Goal: Task Accomplishment & Management: Manage account settings

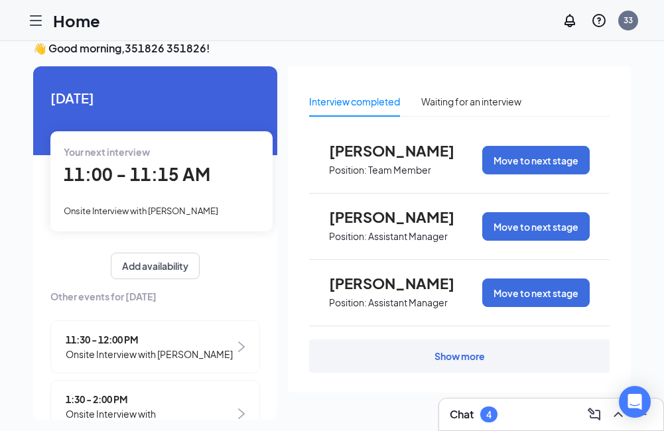
scroll to position [28, 0]
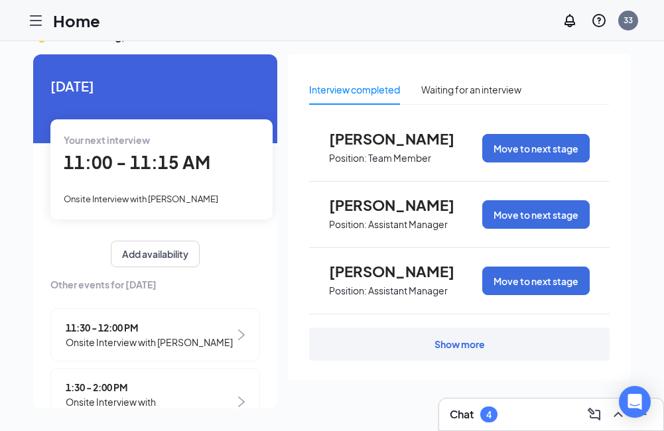
click at [34, 13] on icon "Hamburger" at bounding box center [36, 21] width 16 height 16
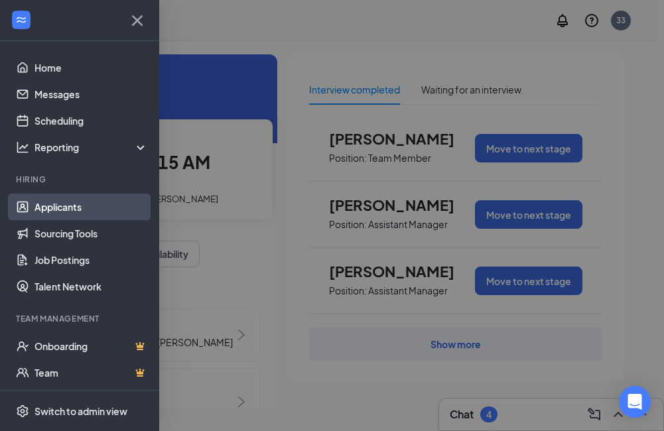
click at [64, 206] on link "Applicants" at bounding box center [90, 207] width 113 height 27
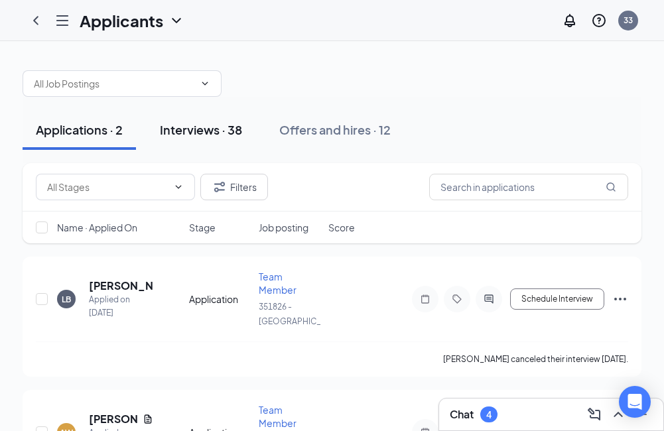
click at [195, 131] on div "Interviews · 38" at bounding box center [201, 129] width 82 height 17
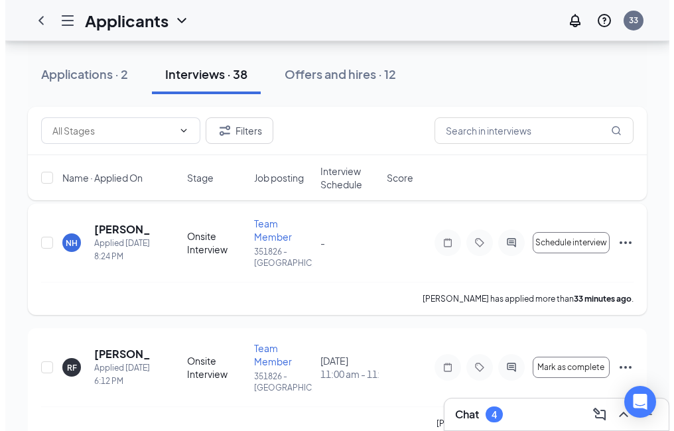
scroll to position [133, 0]
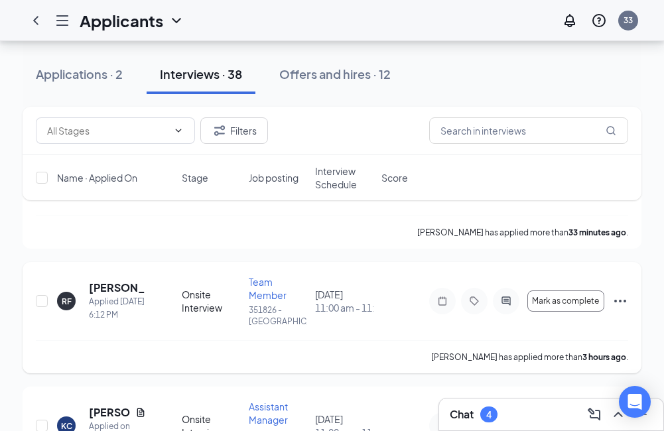
click at [619, 301] on icon "Ellipses" at bounding box center [620, 301] width 16 height 16
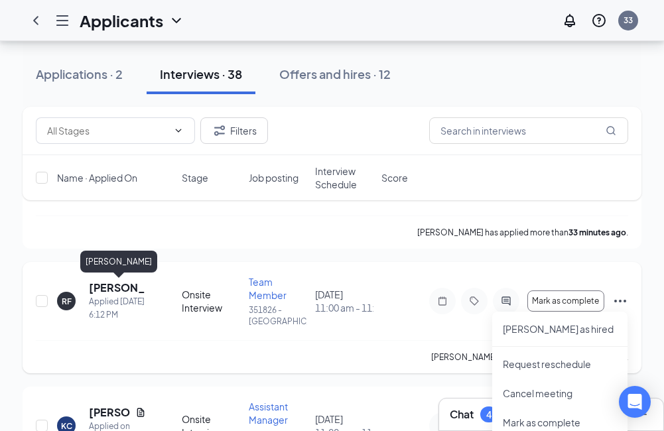
click at [122, 295] on h5 "[PERSON_NAME]" at bounding box center [117, 288] width 57 height 15
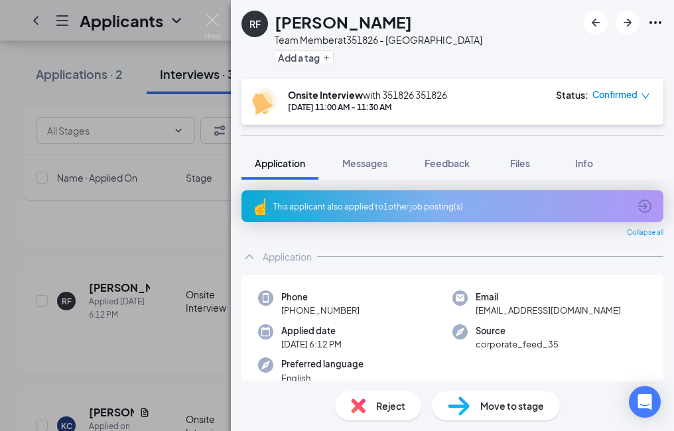
click at [525, 409] on span "Move to stage" at bounding box center [512, 406] width 64 height 15
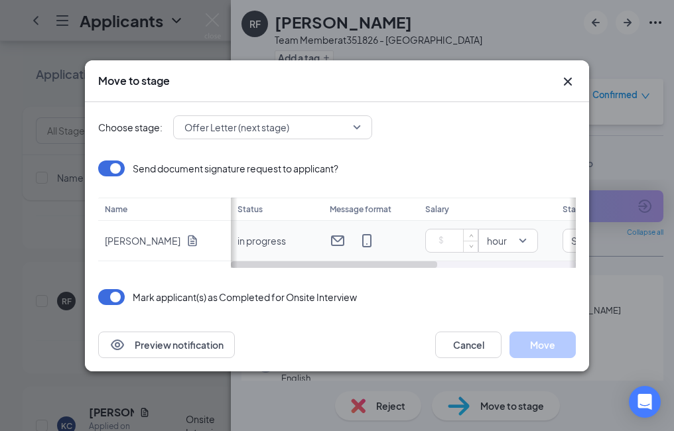
click at [447, 249] on input at bounding box center [454, 241] width 46 height 20
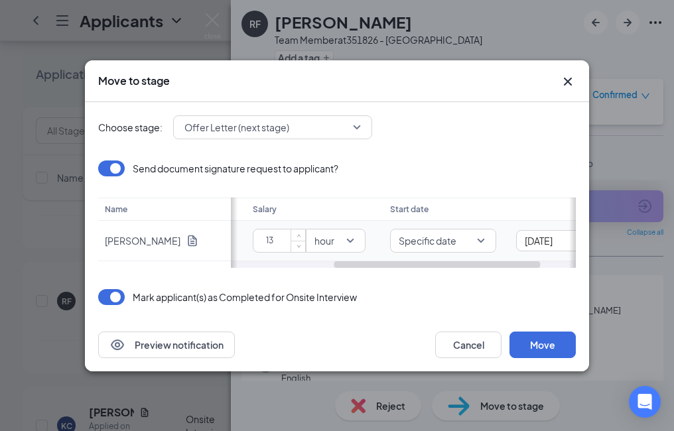
drag, startPoint x: 409, startPoint y: 267, endPoint x: 527, endPoint y: 257, distance: 119.2
click at [527, 257] on div "Status Message format Salary Start date in progress 13 hour Specific date [DATE]" at bounding box center [403, 233] width 345 height 70
click at [446, 244] on span "Specific date" at bounding box center [410, 241] width 77 height 20
type input "13"
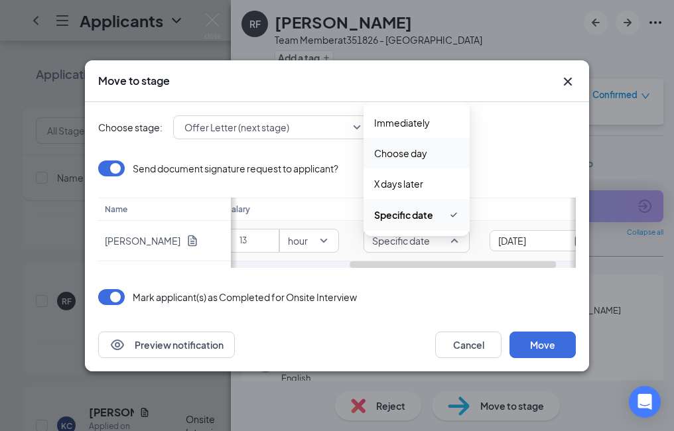
click at [422, 155] on span "Choose day" at bounding box center [400, 153] width 53 height 15
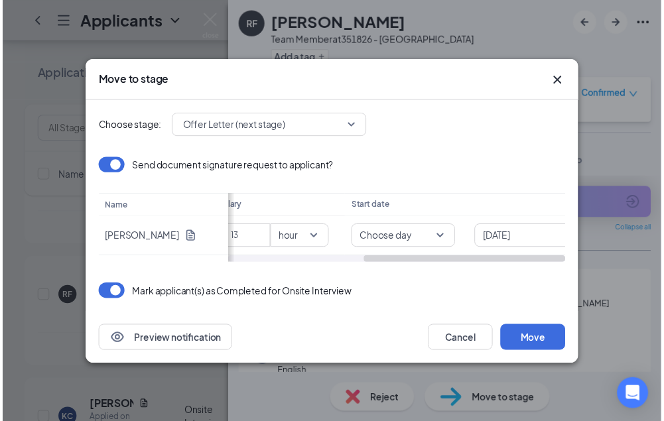
scroll to position [0, 232]
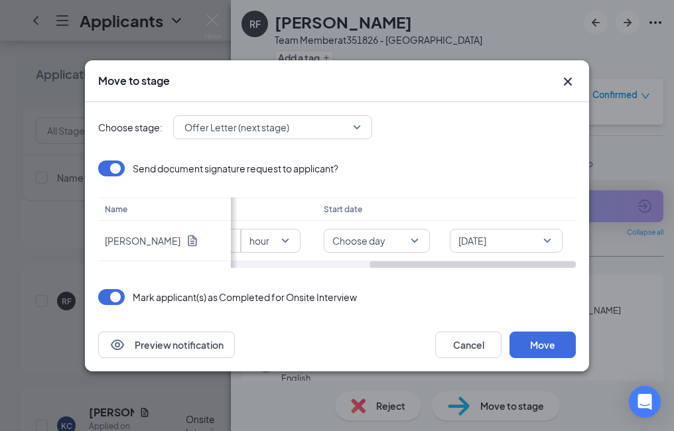
drag, startPoint x: 448, startPoint y: 263, endPoint x: 531, endPoint y: 261, distance: 83.0
click at [531, 261] on div at bounding box center [473, 264] width 206 height 7
click at [522, 243] on span "[DATE]" at bounding box center [500, 241] width 84 height 20
click at [403, 247] on span "Choose day" at bounding box center [370, 241] width 77 height 20
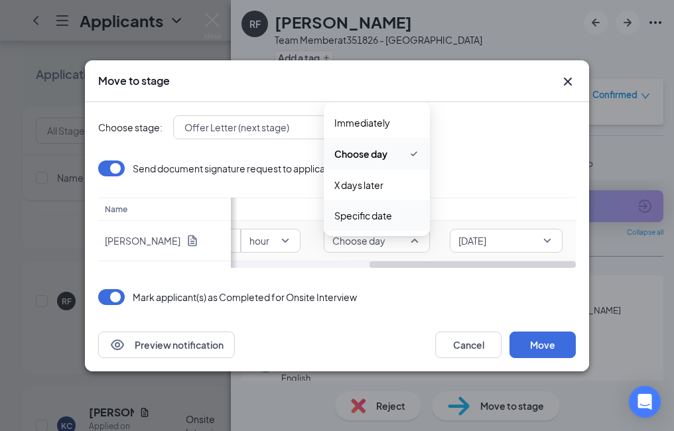
click at [382, 218] on span "Specific date" at bounding box center [363, 215] width 58 height 15
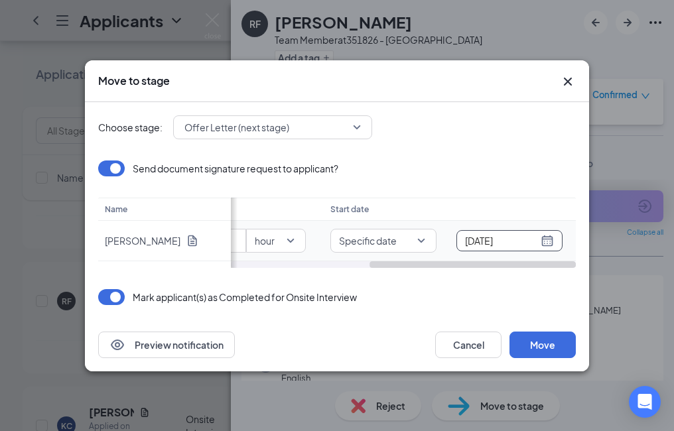
click at [543, 244] on div "[DATE]" at bounding box center [509, 241] width 89 height 15
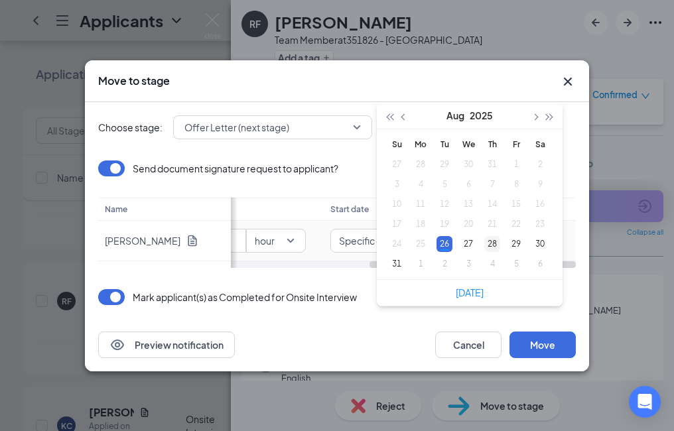
type input "[DATE]"
click at [496, 245] on div "28" at bounding box center [492, 244] width 16 height 16
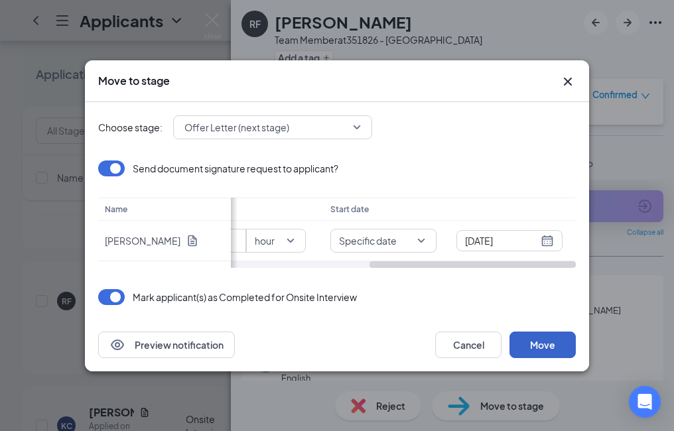
click at [566, 343] on button "Move" at bounding box center [543, 345] width 66 height 27
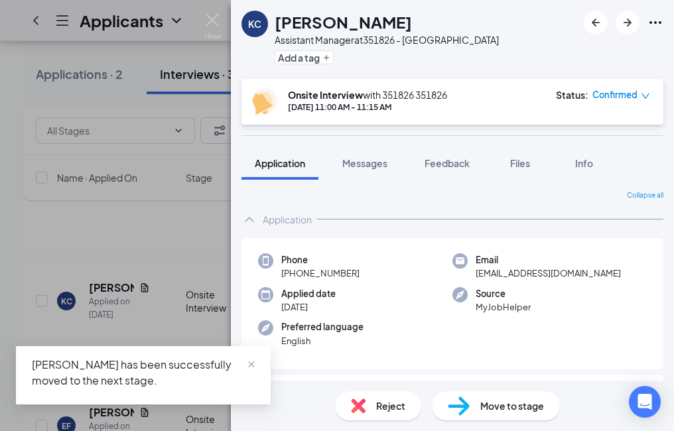
click at [129, 225] on div "[PERSON_NAME] [PERSON_NAME] Assistant Manager at 351826 - Alachua Add a tag Ons…" at bounding box center [337, 215] width 674 height 431
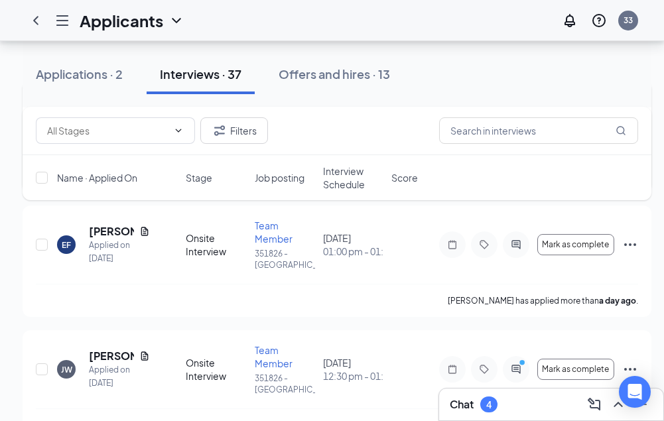
scroll to position [199, 0]
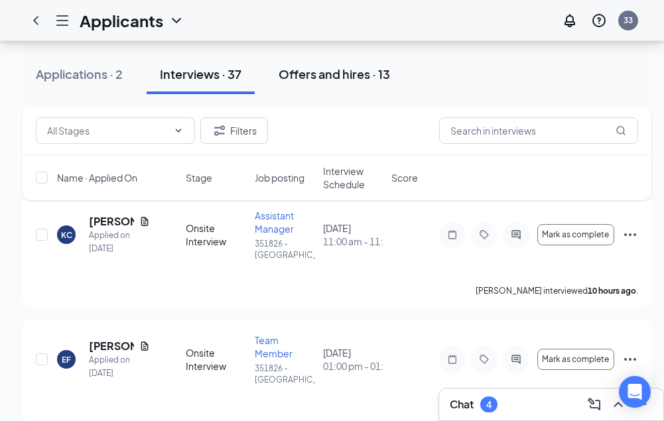
click at [336, 67] on div "Offers and hires · 13" at bounding box center [334, 74] width 111 height 17
